Goal: Download file/media

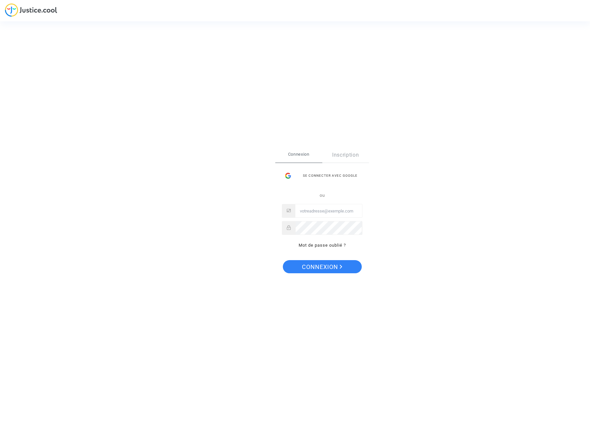
type input "[EMAIL_ADDRESS][DOMAIN_NAME]"
click at [326, 267] on span "Connexion" at bounding box center [322, 267] width 40 height 14
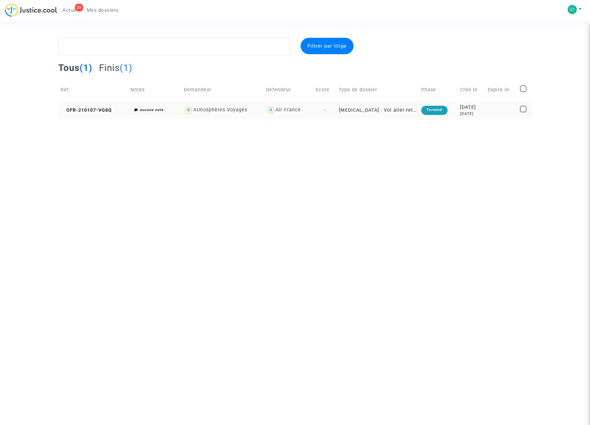
click at [463, 109] on div "[DATE]" at bounding box center [471, 107] width 23 height 7
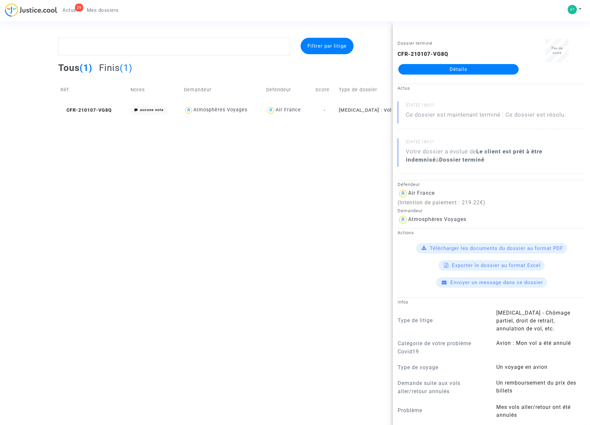
click at [498, 247] on span "Télécharger les documents du dossier au format PDF" at bounding box center [496, 249] width 133 height 6
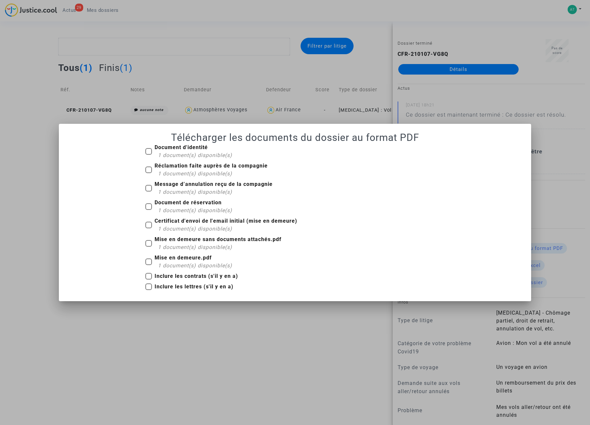
click at [325, 324] on div at bounding box center [295, 212] width 590 height 425
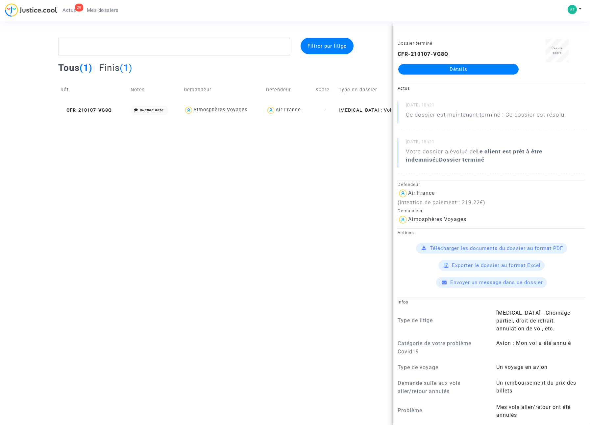
click at [312, 27] on section "Filtrer par litige Tous (1) Finis (1) Réf. Notes Demandeur Defendeur Score Type…" at bounding box center [295, 59] width 590 height 119
